Goal: Task Accomplishment & Management: Use online tool/utility

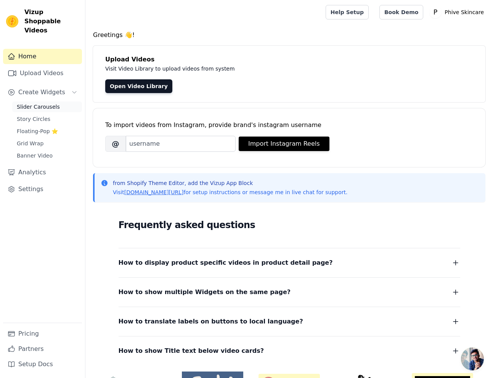
click at [37, 103] on span "Slider Carousels" at bounding box center [38, 107] width 43 height 8
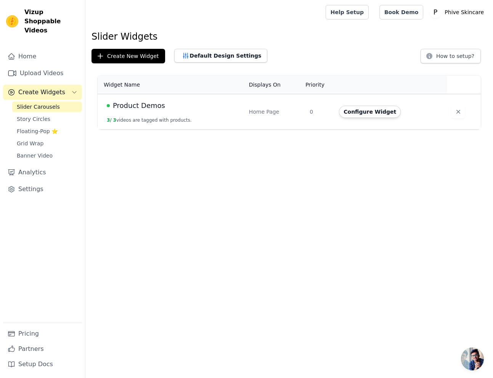
click at [151, 108] on span "Product Demos" at bounding box center [139, 105] width 52 height 11
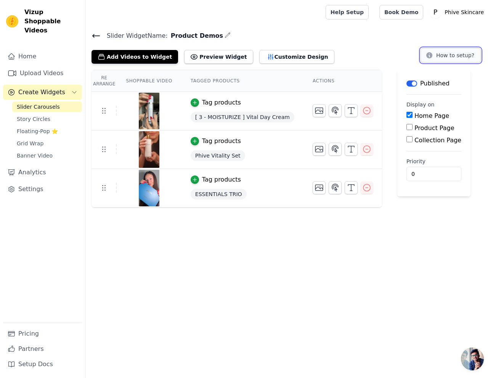
click at [454, 58] on button "How to setup?" at bounding box center [451, 55] width 60 height 14
click at [42, 127] on span "Floating-Pop ⭐" at bounding box center [37, 131] width 41 height 8
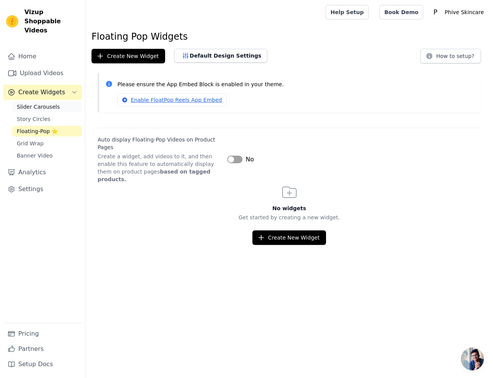
click at [38, 103] on span "Slider Carousels" at bounding box center [38, 107] width 43 height 8
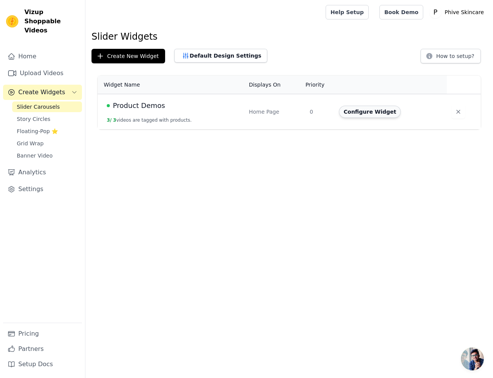
click at [370, 113] on button "Configure Widget" at bounding box center [370, 112] width 62 height 12
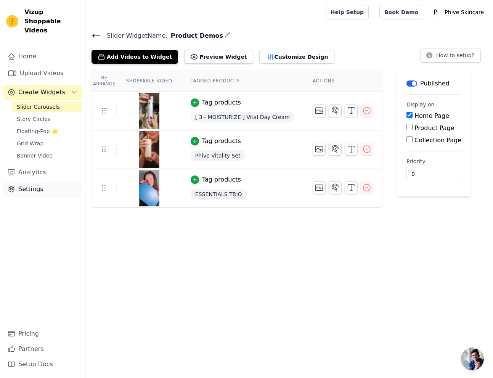
click at [52, 182] on link "Settings" at bounding box center [42, 189] width 79 height 15
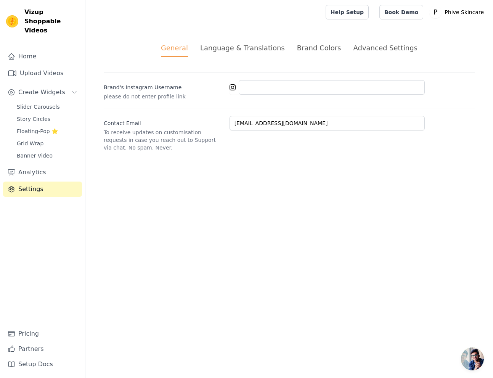
click at [377, 48] on div "Advanced Settings" at bounding box center [385, 48] width 64 height 10
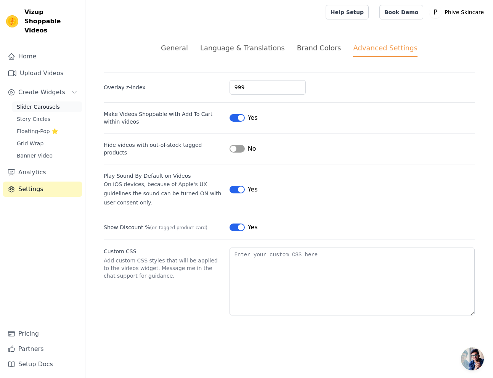
click at [47, 103] on span "Slider Carousels" at bounding box center [38, 107] width 43 height 8
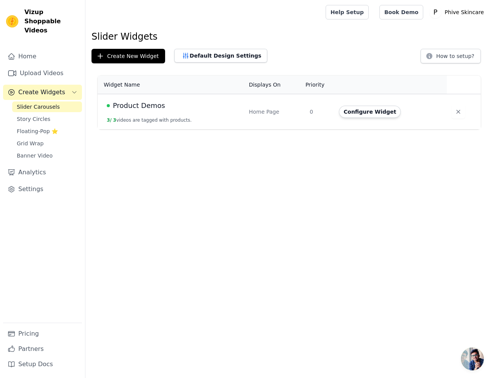
click at [139, 108] on span "Product Demos" at bounding box center [139, 105] width 52 height 11
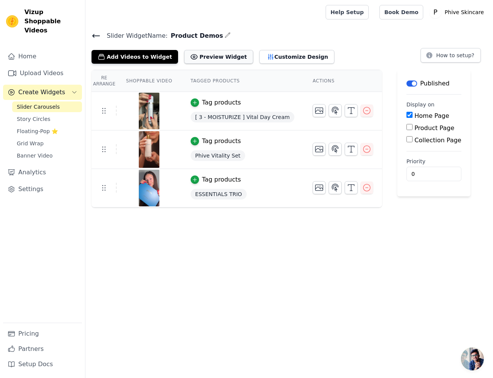
click at [207, 50] on button "Preview Widget" at bounding box center [218, 57] width 69 height 14
click at [303, 58] on button "Customize Design" at bounding box center [296, 57] width 75 height 14
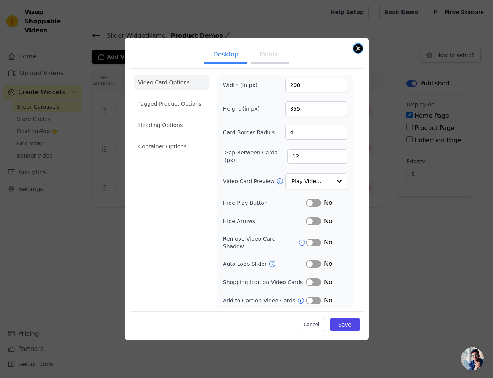
click at [357, 51] on button "Close modal" at bounding box center [358, 48] width 9 height 9
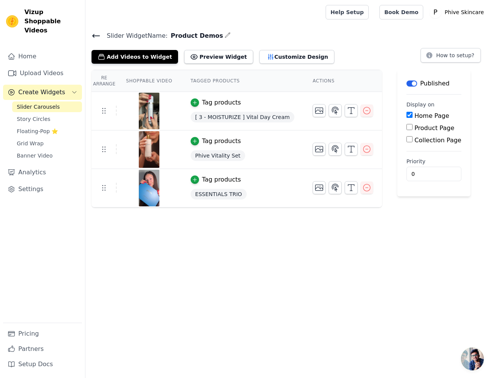
click at [407, 127] on input "Product Page" at bounding box center [410, 127] width 6 height 6
checkbox input "true"
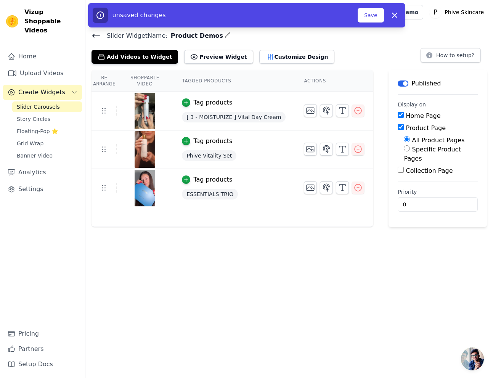
click at [410, 148] on input "Specific Product Pages" at bounding box center [407, 148] width 6 height 6
radio input "true"
click at [438, 176] on button "Select Products" at bounding box center [429, 175] width 51 height 13
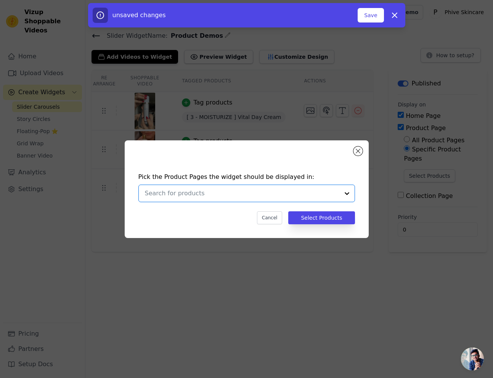
click at [314, 194] on input "text" at bounding box center [242, 193] width 195 height 9
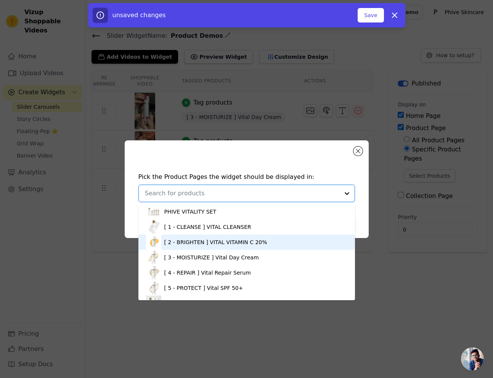
scroll to position [13, 0]
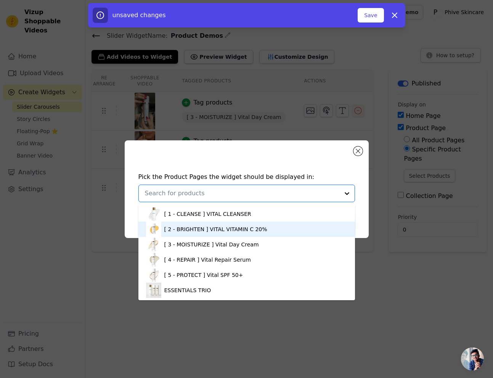
click at [273, 231] on div "[ 2 - BRIGHTEN ] VITAL VITAMIN C 20%" at bounding box center [246, 229] width 201 height 15
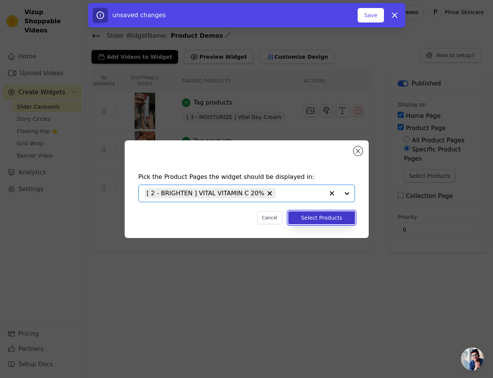
click at [345, 217] on button "Select Products" at bounding box center [321, 217] width 66 height 13
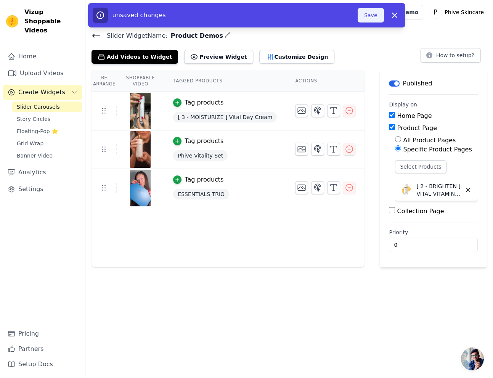
click at [370, 16] on button "Save" at bounding box center [371, 15] width 26 height 14
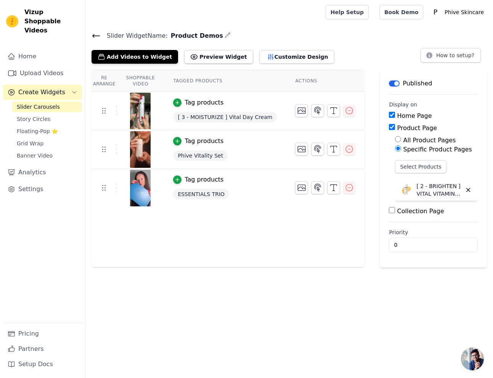
click at [389, 127] on input "Product Page" at bounding box center [392, 127] width 6 height 6
checkbox input "false"
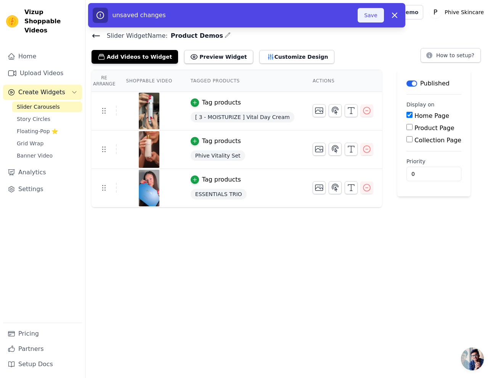
click at [377, 18] on button "Save" at bounding box center [371, 15] width 26 height 14
